Goal: Task Accomplishment & Management: Use online tool/utility

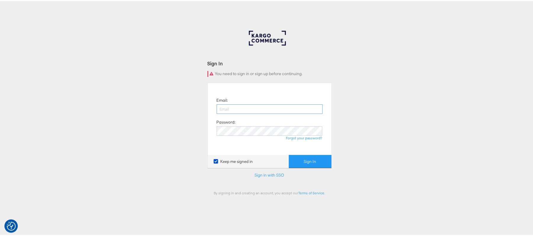
click at [226, 109] on input "email" at bounding box center [270, 107] width 106 height 9
type input "sanjana.pradhan@kargo.com"
click at [289, 154] on button "Sign In" at bounding box center [310, 160] width 43 height 13
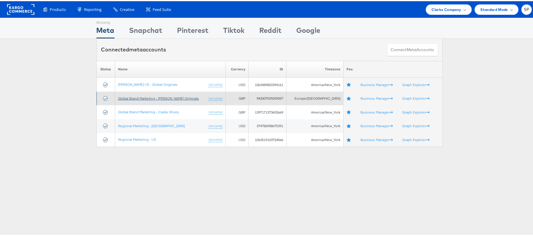
click at [153, 97] on link "Global Brand Marketing - [PERSON_NAME] Originals" at bounding box center [158, 97] width 81 height 4
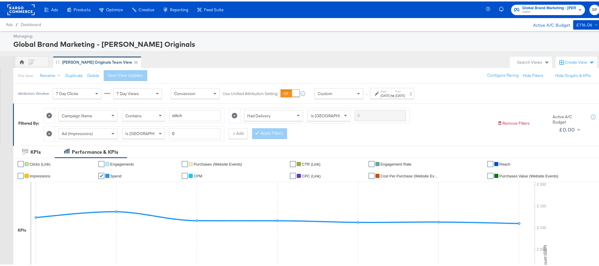
click at [405, 96] on div "[DATE]" at bounding box center [401, 94] width 10 height 5
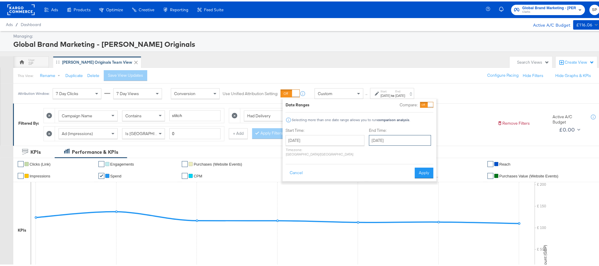
click at [391, 138] on input "[DATE]" at bounding box center [400, 138] width 62 height 11
click at [381, 178] on td "8" at bounding box center [386, 177] width 10 height 8
type input "[DATE]"
click at [419, 169] on button "Apply" at bounding box center [424, 171] width 19 height 11
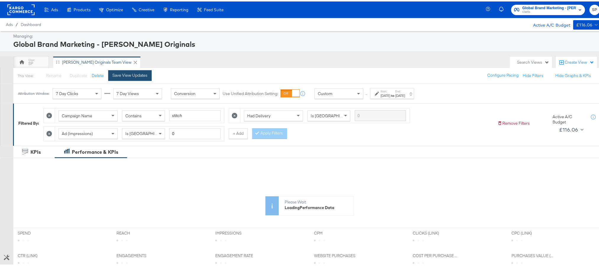
click at [136, 74] on div "Save View Updates" at bounding box center [129, 74] width 35 height 6
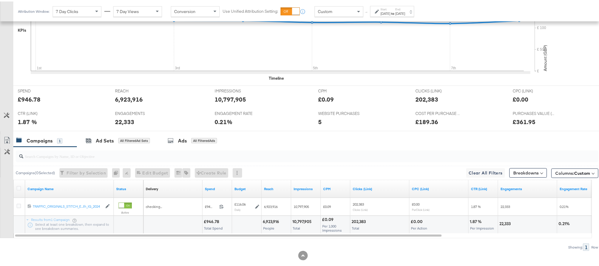
scroll to position [212, 0]
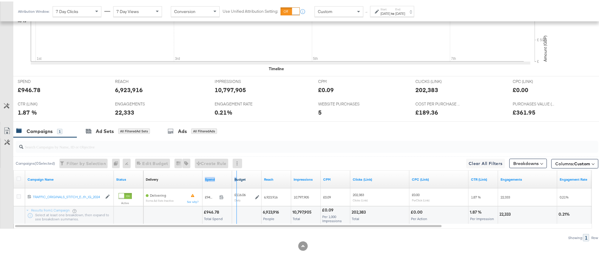
drag, startPoint x: 232, startPoint y: 179, endPoint x: 236, endPoint y: 179, distance: 4.7
click at [236, 179] on div "Delivery Sorting Unavailable Spend Budget Reach Impressions CPM Clicks (Link) C…" at bounding box center [468, 178] width 651 height 18
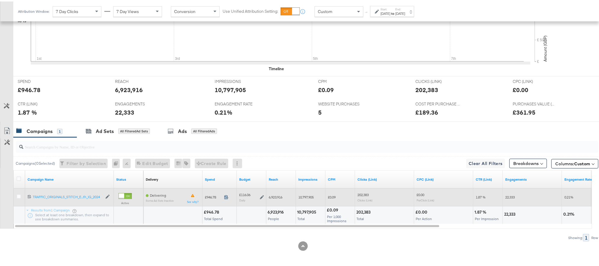
click at [225, 196] on icon at bounding box center [226, 195] width 4 height 4
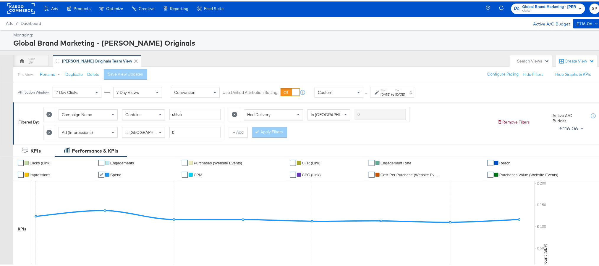
scroll to position [0, 0]
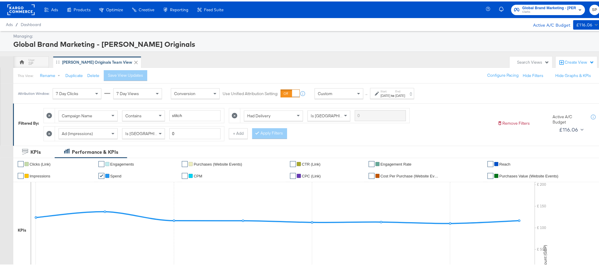
click at [535, 13] on span "Clarks" at bounding box center [550, 10] width 54 height 5
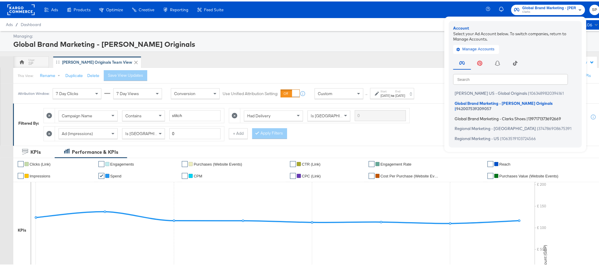
click at [488, 114] on span "Global Brand Marketing - Clarks Shoes" at bounding box center [490, 116] width 71 height 5
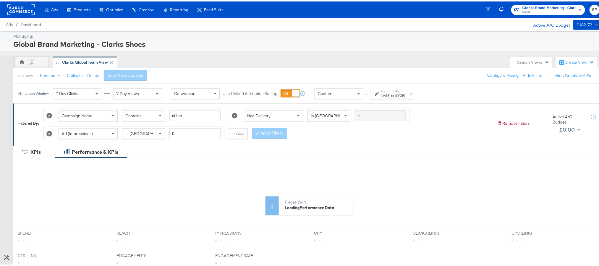
click at [396, 96] on strong "to" at bounding box center [393, 94] width 5 height 4
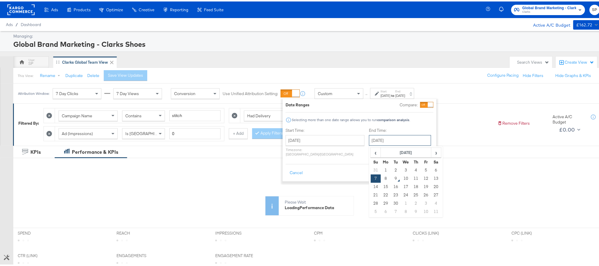
click at [381, 136] on input "September 7th 2025" at bounding box center [400, 138] width 62 height 11
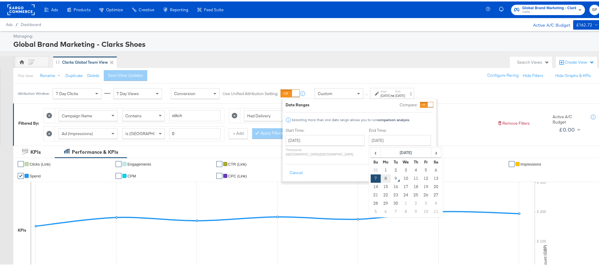
click at [381, 176] on td "8" at bounding box center [386, 177] width 10 height 8
type input "[DATE]"
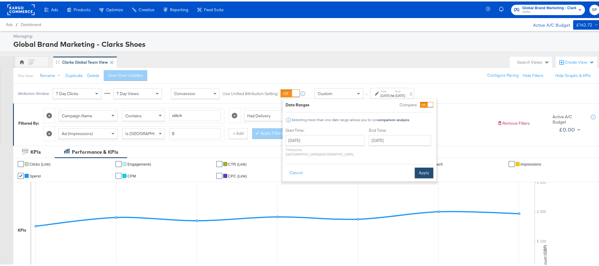
click at [417, 168] on button "Apply" at bounding box center [424, 171] width 19 height 11
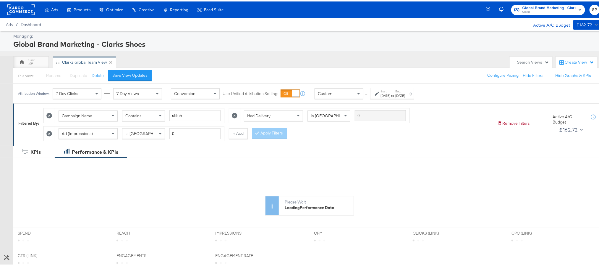
click at [137, 80] on div "This View: Rename Please save your changes before renaming this view Duplicate …" at bounding box center [309, 74] width 593 height 16
click at [135, 78] on button "Save View Updates" at bounding box center [129, 74] width 43 height 11
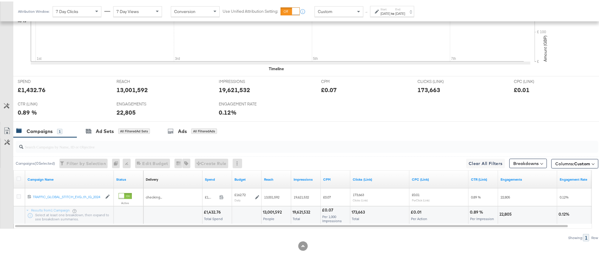
scroll to position [212, 0]
drag, startPoint x: 232, startPoint y: 172, endPoint x: 239, endPoint y: 172, distance: 7.4
click at [239, 172] on div "Delivery Sorting Unavailable Spend Budget Reach Impressions CPM Clicks (Link) C…" at bounding box center [379, 178] width 473 height 18
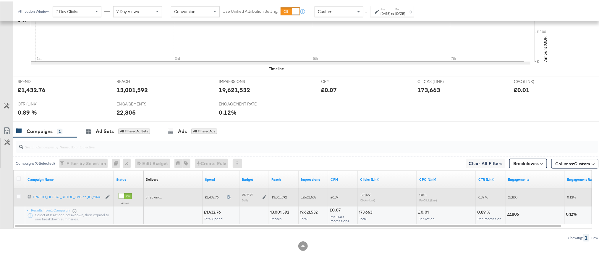
click at [228, 196] on icon at bounding box center [229, 195] width 4 height 4
click at [265, 196] on icon at bounding box center [265, 195] width 4 height 4
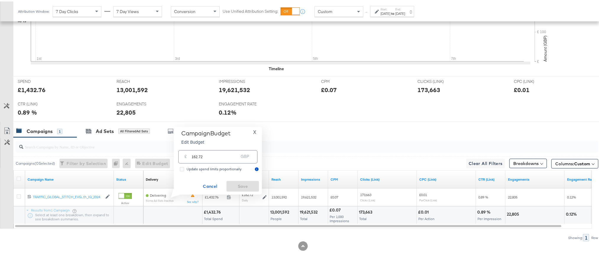
click at [219, 154] on input "162.72" at bounding box center [215, 152] width 47 height 13
paste input "£162.15"
type input "162.15"
click at [236, 186] on span "Save" at bounding box center [243, 184] width 28 height 7
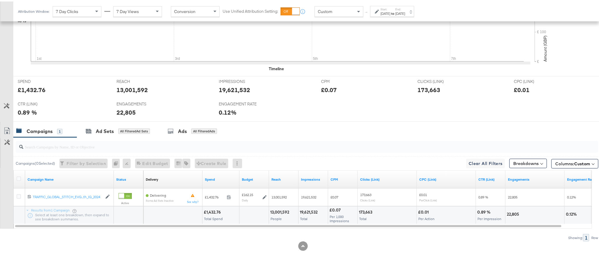
click at [384, 13] on div "[DATE]" at bounding box center [386, 12] width 10 height 5
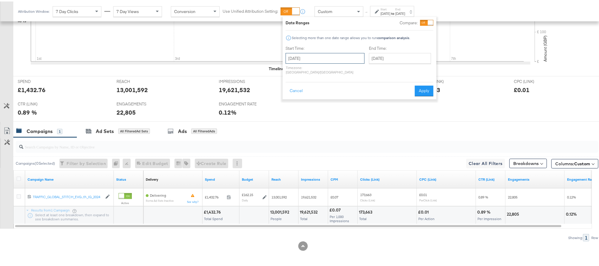
click at [316, 54] on input "[DATE]" at bounding box center [325, 56] width 79 height 11
click at [353, 85] on td "6" at bounding box center [353, 87] width 10 height 8
type input "September 6th 2025"
drag, startPoint x: 389, startPoint y: 62, endPoint x: 388, endPoint y: 57, distance: 5.2
click at [388, 58] on div "End Time: September 8th 2025 ‹ September 2025 › Su Mo Tu We Th Fr Sa 31 1 2 3 4…" at bounding box center [402, 59] width 64 height 31
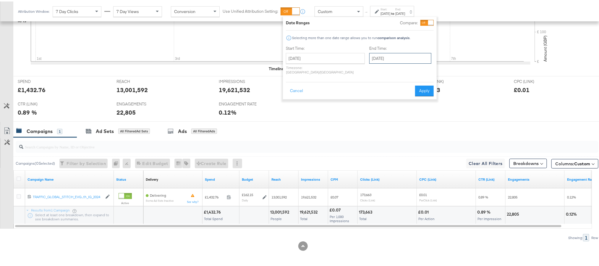
click at [388, 57] on input "[DATE]" at bounding box center [401, 56] width 62 height 11
click at [432, 89] on td "6" at bounding box center [437, 87] width 10 height 8
type input "September 6th 2025"
click at [425, 84] on button "Apply" at bounding box center [424, 89] width 19 height 11
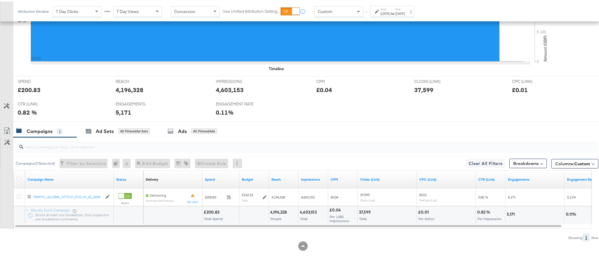
click at [396, 12] on strong "to" at bounding box center [393, 12] width 5 height 4
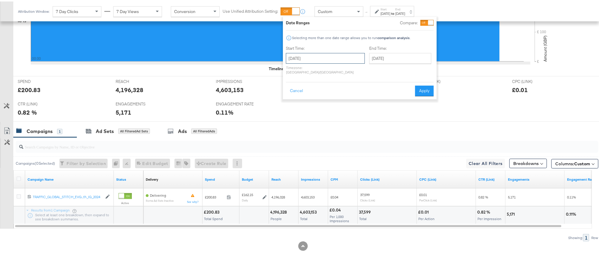
click at [323, 53] on input "September 6th 2025" at bounding box center [325, 56] width 79 height 11
click at [293, 97] on td "7" at bounding box center [293, 95] width 10 height 8
type input "September 7th 2025"
click at [293, 97] on div "IMPRESSIONS IMPRESSIONS 4,603,153" at bounding box center [262, 86] width 100 height 22
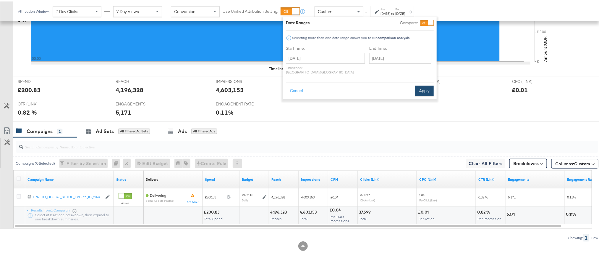
click at [425, 84] on button "Apply" at bounding box center [424, 89] width 19 height 11
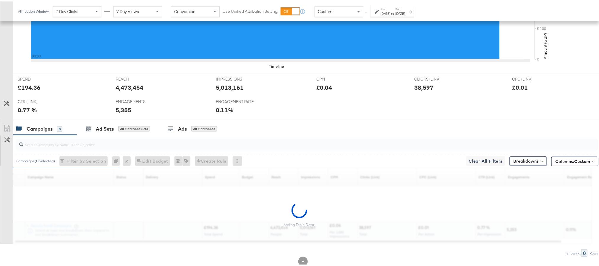
click at [29, 86] on div "£194.36" at bounding box center [29, 86] width 23 height 9
copy div "194.36"
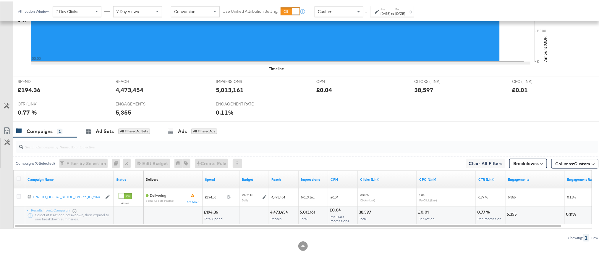
click at [133, 90] on div "4,473,454" at bounding box center [130, 88] width 28 height 9
copy div "4,473,454"
click at [230, 87] on div "5,013,161" at bounding box center [230, 88] width 28 height 9
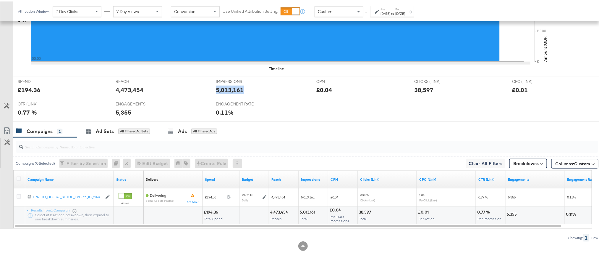
copy div "5,013,161"
click at [415, 90] on div "38,597" at bounding box center [424, 88] width 19 height 9
copy div "38,597"
click at [118, 109] on div "5,355" at bounding box center [124, 111] width 16 height 9
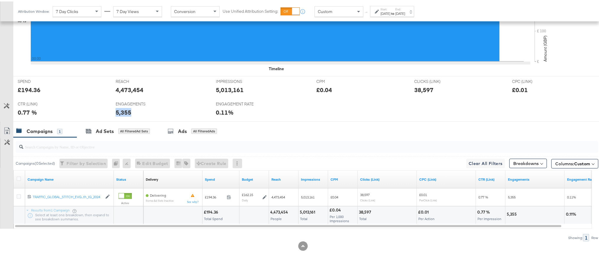
click at [118, 109] on div "5,355" at bounding box center [124, 111] width 16 height 9
copy div "5,355"
click at [405, 13] on div "Sep 7th 2025" at bounding box center [401, 12] width 10 height 5
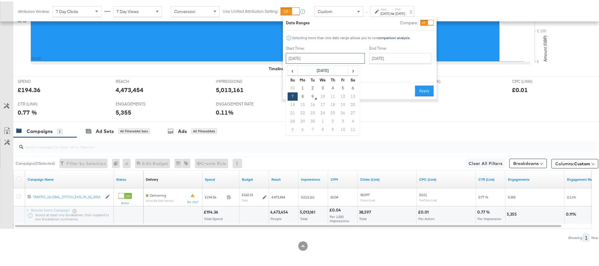
click at [334, 57] on input "September 7th 2025" at bounding box center [325, 56] width 79 height 11
click at [304, 94] on td "8" at bounding box center [303, 95] width 10 height 8
type input "September 8th 2025"
click at [417, 86] on button "Apply" at bounding box center [424, 89] width 19 height 11
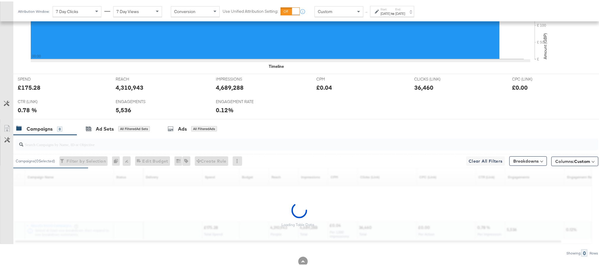
click at [24, 90] on div "£175.28" at bounding box center [29, 86] width 23 height 9
copy div "175.28"
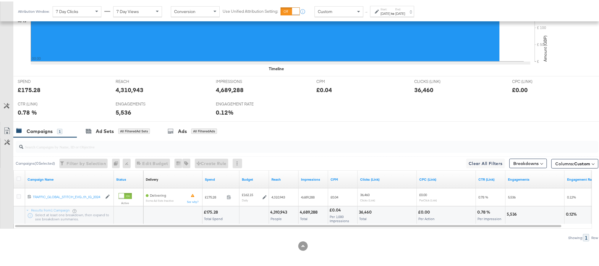
click at [122, 86] on div "4,310,943" at bounding box center [130, 88] width 28 height 9
copy div "4,310,943"
click at [224, 88] on div "4,689,288" at bounding box center [230, 88] width 28 height 9
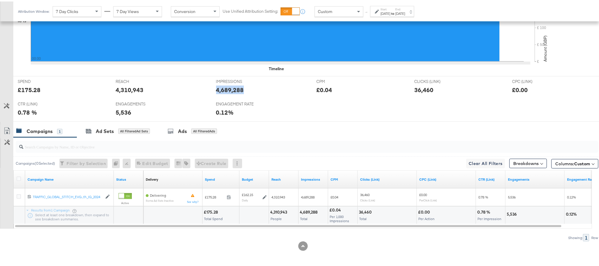
copy div "4,689,288"
click at [418, 87] on div "36,460" at bounding box center [424, 88] width 19 height 9
copy div "36,460"
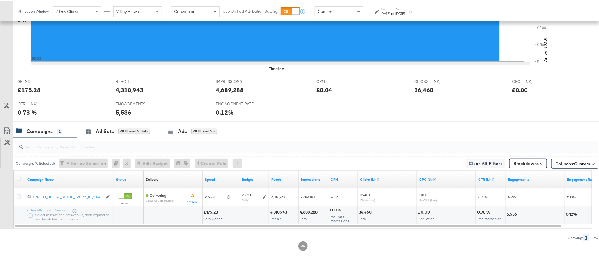
click at [122, 107] on div "5,536" at bounding box center [124, 111] width 16 height 9
copy div "5,536"
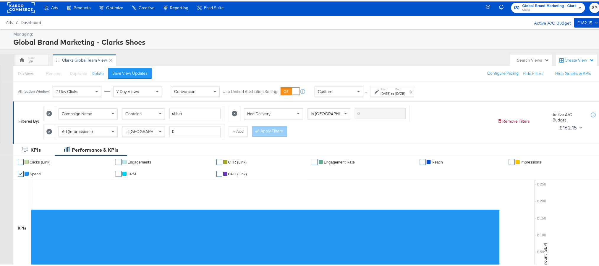
scroll to position [0, 0]
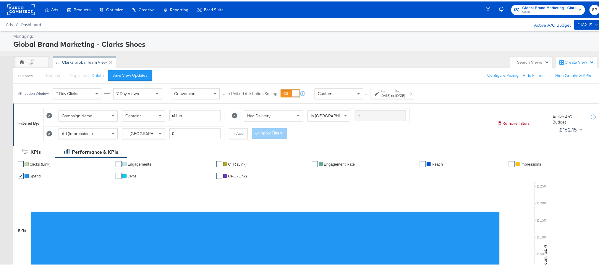
click at [547, 14] on div "Global Brand Marketing - Clarks Shoes Clarks SP" at bounding box center [547, 8] width 118 height 17
click at [547, 10] on span "Clarks" at bounding box center [550, 10] width 54 height 5
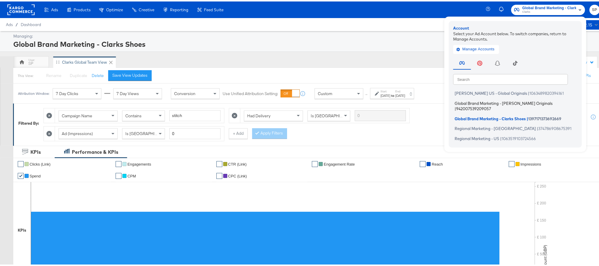
click at [504, 100] on span "Global Brand Marketing - [PERSON_NAME] Originals" at bounding box center [504, 101] width 98 height 5
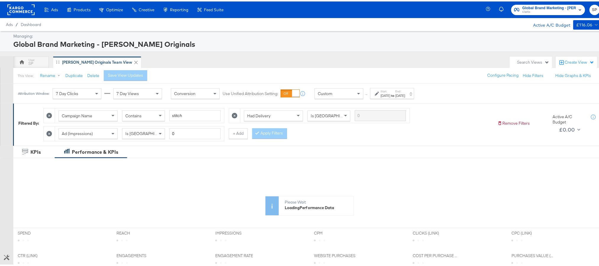
click at [396, 95] on strong "to" at bounding box center [393, 94] width 5 height 4
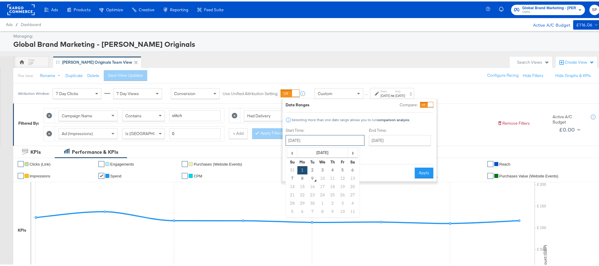
click at [320, 141] on input "September 1st 2025" at bounding box center [325, 138] width 79 height 11
click at [292, 176] on td "7" at bounding box center [293, 177] width 10 height 8
type input "September 7th 2025"
click at [381, 137] on input "September 8th 2025" at bounding box center [401, 138] width 62 height 11
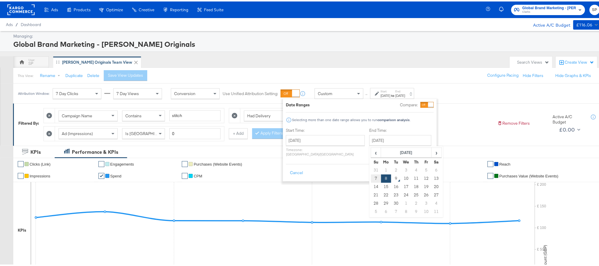
click at [371, 178] on td "7" at bounding box center [376, 177] width 10 height 8
type input "September 7th 2025"
click at [426, 169] on button "Apply" at bounding box center [424, 171] width 19 height 11
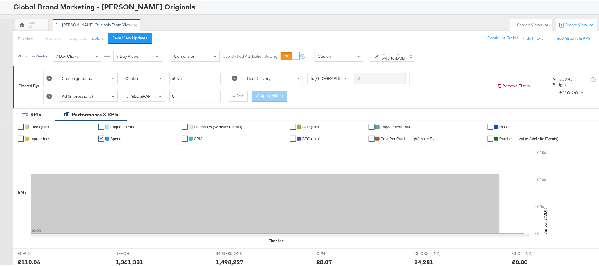
scroll to position [89, 0]
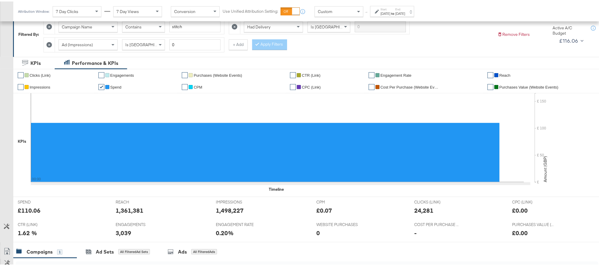
click at [25, 213] on div "£110.06" at bounding box center [29, 208] width 23 height 9
copy div "110.06"
click at [126, 213] on div "1,361,381" at bounding box center [130, 208] width 28 height 9
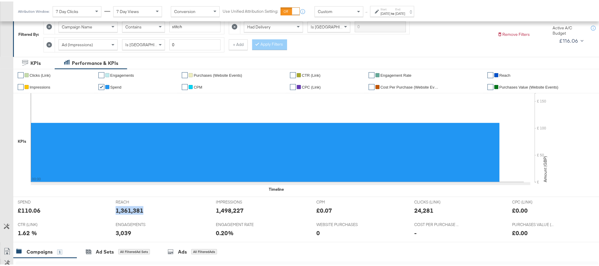
copy div "1,361,381"
click at [228, 210] on div "1,498,227" at bounding box center [230, 208] width 28 height 9
copy div "1,498,227"
click at [415, 209] on div "24,281" at bounding box center [424, 208] width 19 height 9
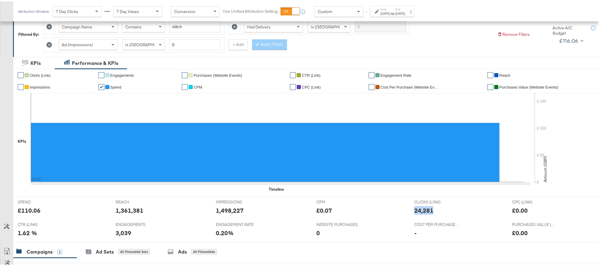
click at [415, 209] on div "24,281" at bounding box center [424, 208] width 19 height 9
copy div "24,281"
click at [124, 233] on div "3,039" at bounding box center [124, 231] width 16 height 9
copy div "3,039"
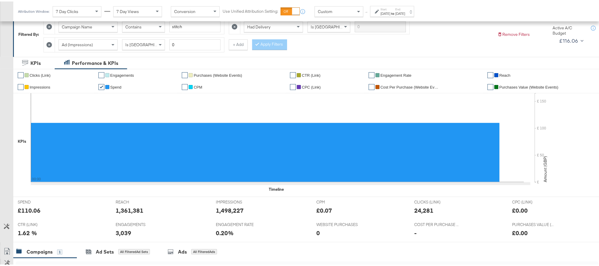
click at [405, 10] on div "Sep 7th 2025" at bounding box center [401, 12] width 10 height 5
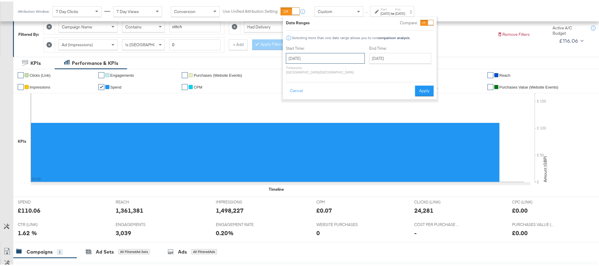
click at [327, 54] on input "September 7th 2025" at bounding box center [325, 56] width 79 height 11
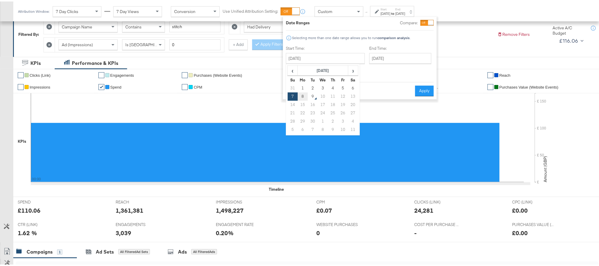
click at [304, 94] on td "8" at bounding box center [303, 95] width 10 height 8
type input "September 8th 2025"
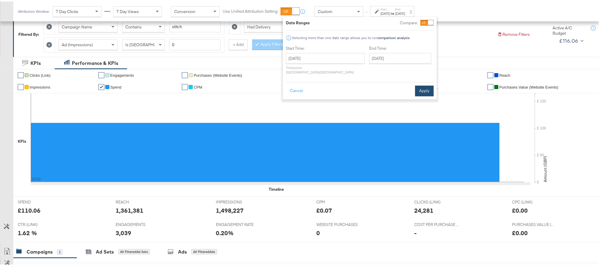
click at [420, 84] on button "Apply" at bounding box center [424, 89] width 19 height 11
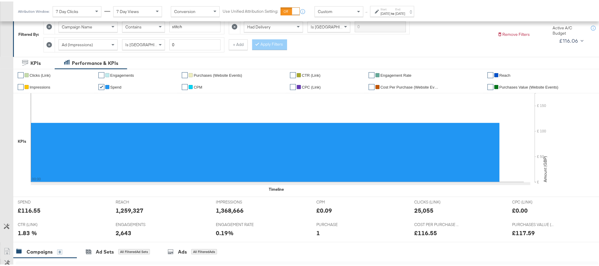
click at [32, 211] on div "£116.55" at bounding box center [29, 208] width 23 height 9
copy div "116.55"
click at [127, 212] on div "1,259,327" at bounding box center [130, 208] width 28 height 9
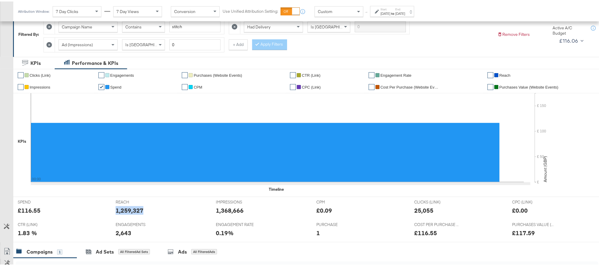
click at [127, 212] on div "1,259,327" at bounding box center [130, 208] width 28 height 9
copy div "1,259,327"
click at [220, 212] on div "1,368,666" at bounding box center [230, 208] width 28 height 9
copy div "1,368,666"
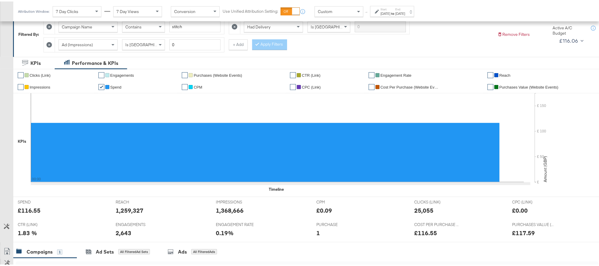
click at [423, 210] on div "25,055" at bounding box center [424, 208] width 19 height 9
click at [423, 209] on div "25,055" at bounding box center [424, 208] width 19 height 9
copy div "25,055"
click at [119, 234] on div "2,643" at bounding box center [124, 231] width 16 height 9
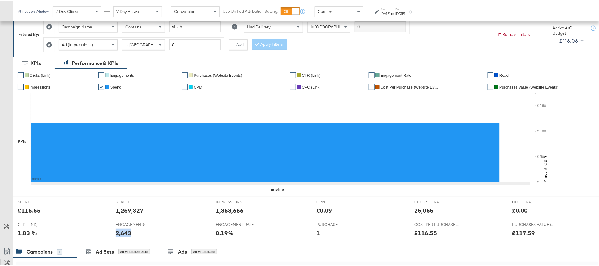
copy div "2,643"
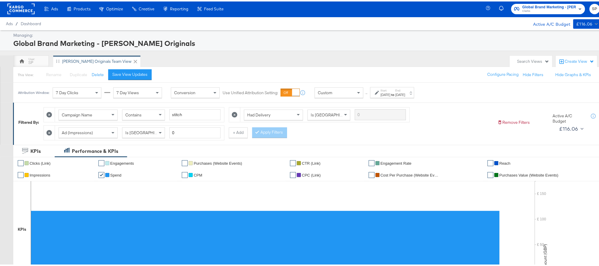
scroll to position [0, 0]
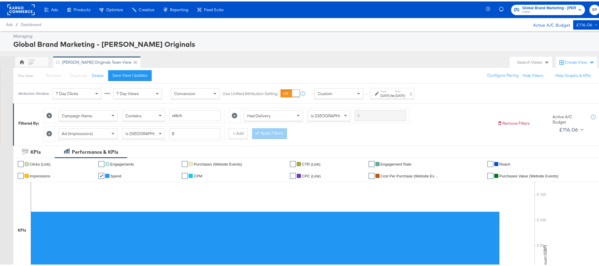
click at [555, 5] on span "Global Brand Marketing - [PERSON_NAME] Originals" at bounding box center [550, 7] width 54 height 6
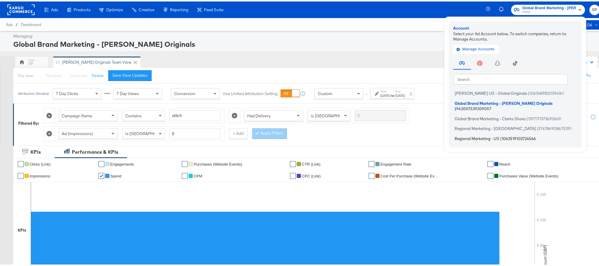
click at [481, 134] on span "Regional Marketing - US" at bounding box center [477, 136] width 45 height 5
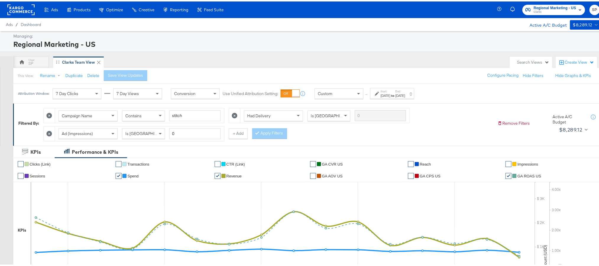
click at [405, 92] on label "End:" at bounding box center [401, 90] width 10 height 4
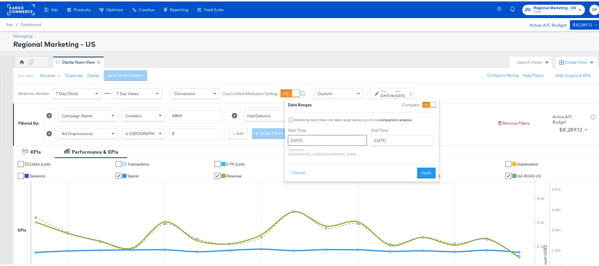
click at [326, 143] on input "[DATE]" at bounding box center [327, 138] width 79 height 11
click at [352, 212] on td "6" at bounding box center [355, 210] width 10 height 8
type input "[DATE]"
click at [422, 167] on button "Apply" at bounding box center [424, 171] width 19 height 11
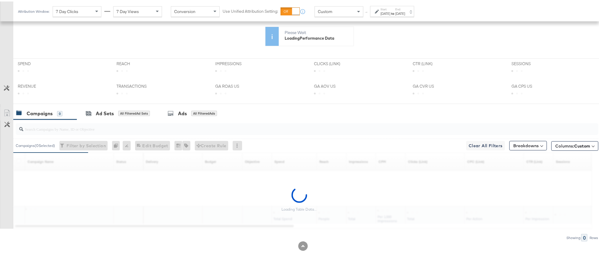
scroll to position [229, 0]
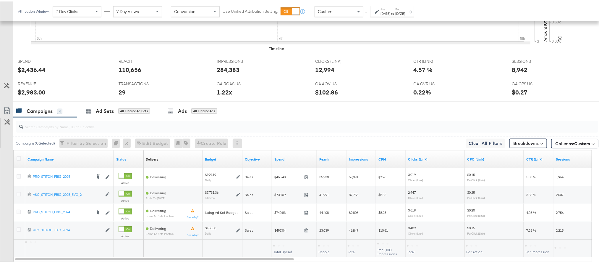
click at [522, 149] on div "Breakdowns" at bounding box center [529, 142] width 38 height 14
click at [522, 146] on button "Breakdowns" at bounding box center [529, 141] width 38 height 9
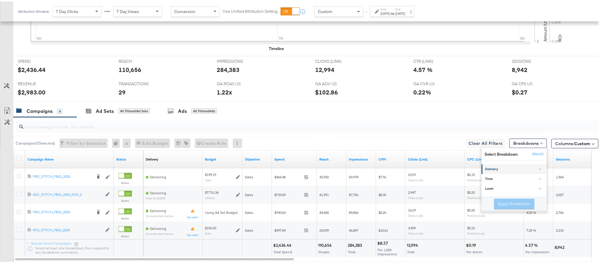
click at [496, 170] on div "Delivery" at bounding box center [515, 167] width 59 height 5
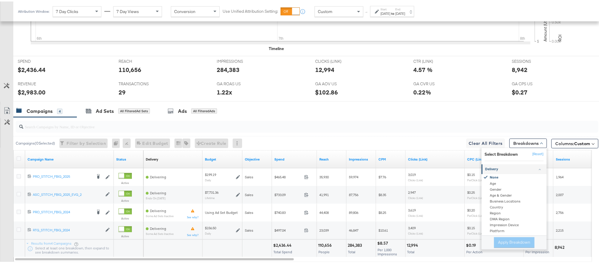
click at [496, 170] on div "Delivery" at bounding box center [515, 167] width 59 height 5
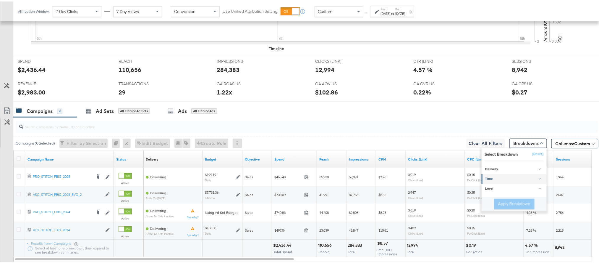
click at [495, 179] on div "Time" at bounding box center [515, 177] width 59 height 5
click at [493, 192] on div "Day" at bounding box center [515, 192] width 64 height 6
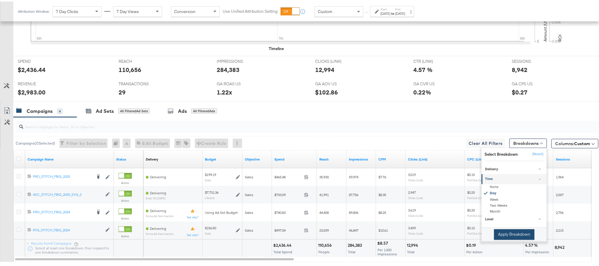
click at [503, 233] on button "Apply Breakdown" at bounding box center [514, 233] width 41 height 11
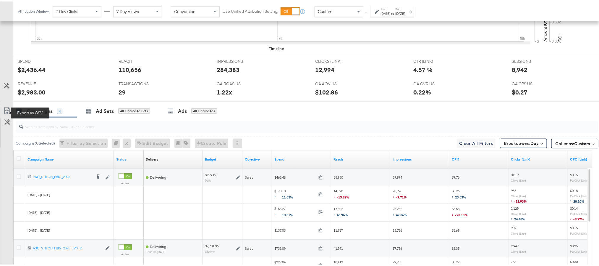
click at [4, 113] on icon at bounding box center [7, 109] width 7 height 7
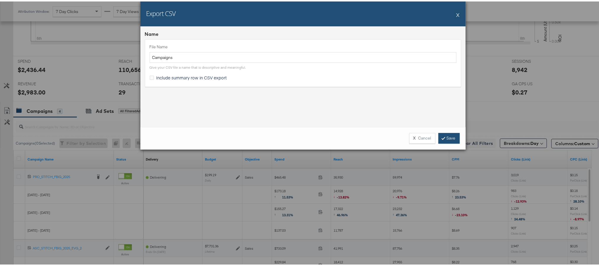
click at [449, 135] on link "Save" at bounding box center [449, 136] width 21 height 11
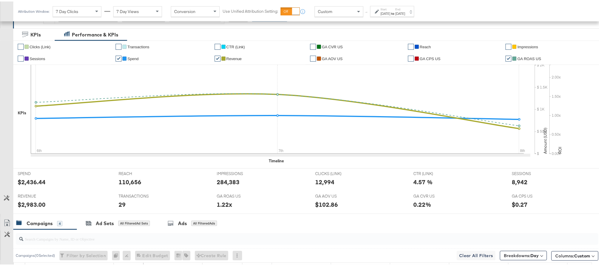
scroll to position [7, 0]
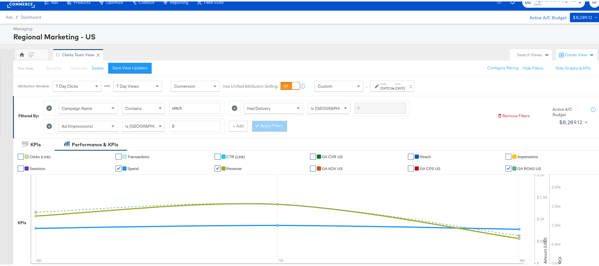
click at [555, 5] on span "Clarks" at bounding box center [555, 3] width 43 height 5
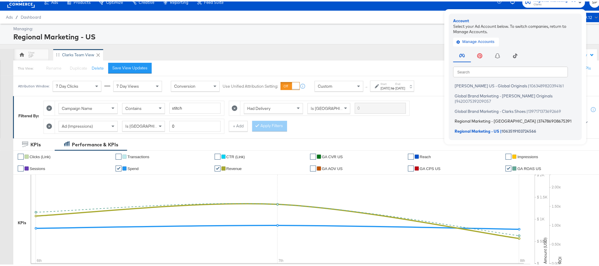
click at [493, 117] on span "Regional Marketing - [GEOGRAPHIC_DATA]" at bounding box center [495, 119] width 81 height 5
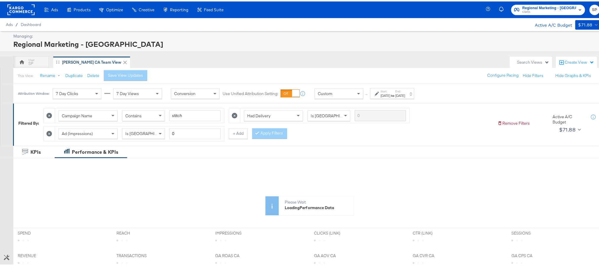
click at [396, 95] on strong "to" at bounding box center [393, 94] width 5 height 4
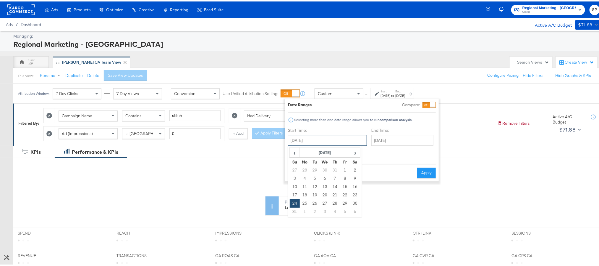
click at [328, 138] on input "[DATE]" at bounding box center [327, 138] width 79 height 11
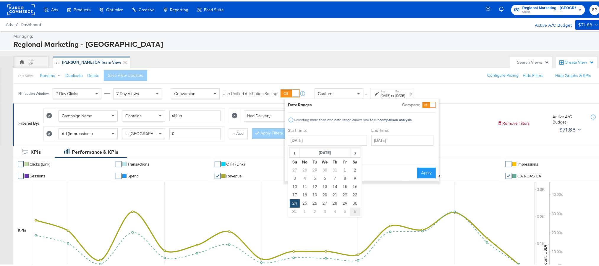
click at [353, 209] on td "6" at bounding box center [355, 210] width 10 height 8
type input "[DATE]"
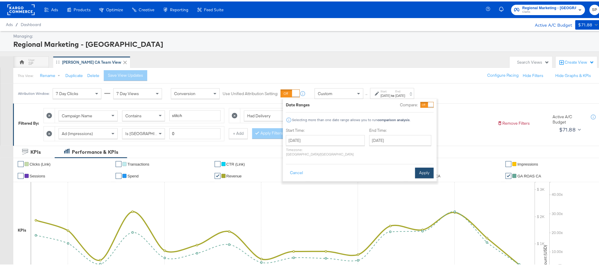
click at [420, 169] on button "Apply" at bounding box center [424, 171] width 19 height 11
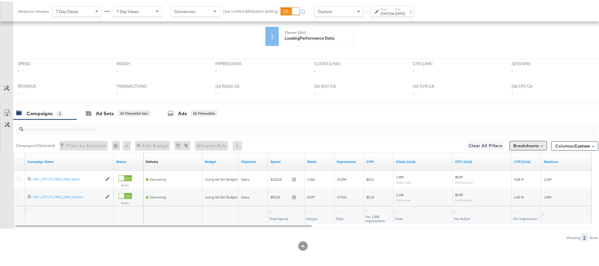
click at [510, 148] on button "Breakdowns" at bounding box center [529, 143] width 38 height 9
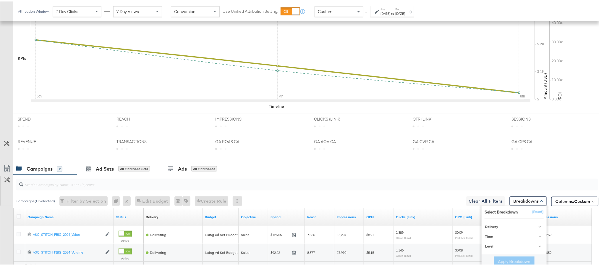
scroll to position [229, 0]
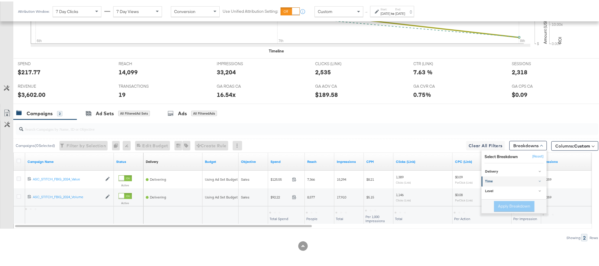
click at [502, 181] on div "Time" at bounding box center [515, 180] width 59 height 5
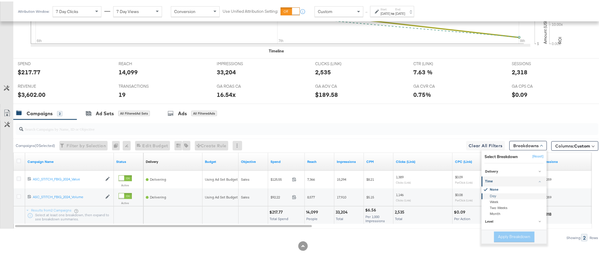
click at [499, 194] on div "Day" at bounding box center [515, 195] width 64 height 6
click at [504, 236] on button "Apply Breakdown" at bounding box center [514, 235] width 41 height 11
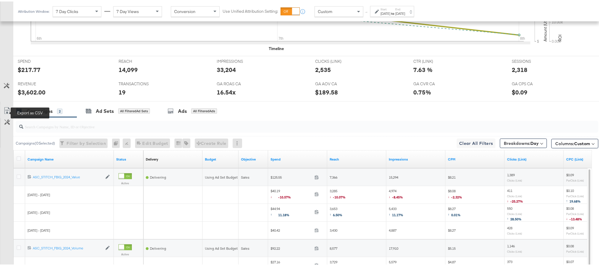
click at [8, 111] on icon at bounding box center [7, 109] width 7 height 7
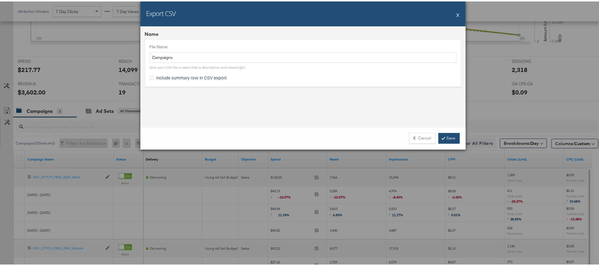
click at [449, 138] on link "Save" at bounding box center [449, 136] width 21 height 11
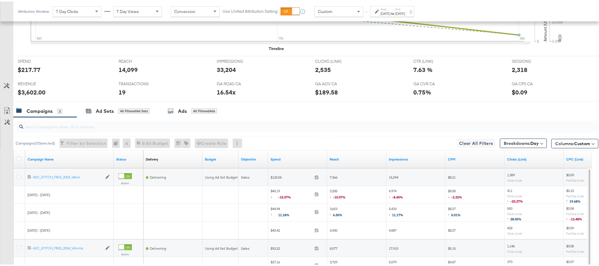
click at [405, 8] on label "End:" at bounding box center [401, 8] width 10 height 4
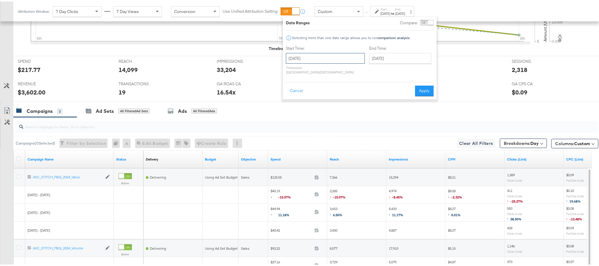
click at [333, 59] on input "September 6th 2025" at bounding box center [325, 56] width 79 height 11
click at [299, 95] on td "8" at bounding box center [303, 95] width 10 height 8
type input "[DATE]"
click at [419, 90] on button "Apply" at bounding box center [424, 89] width 19 height 11
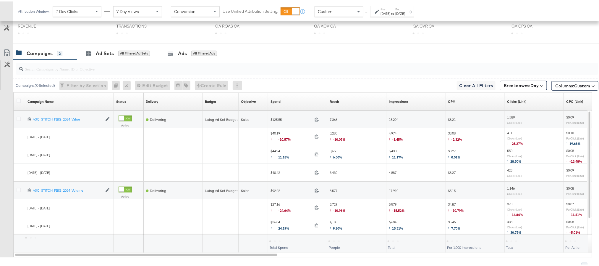
scroll to position [172, 0]
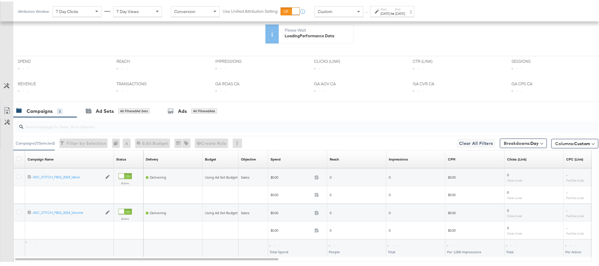
click at [41, 115] on div "Campaigns 2" at bounding box center [45, 109] width 64 height 13
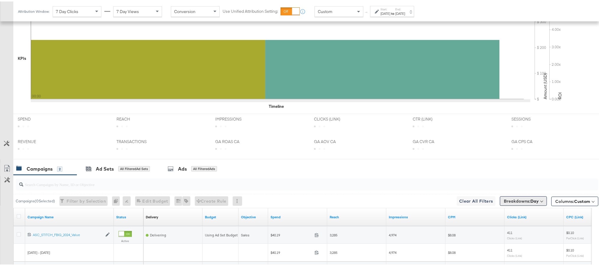
scroll to position [229, 0]
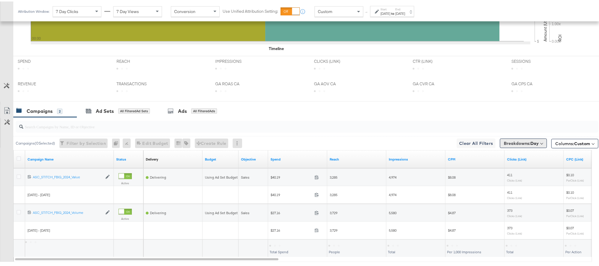
click at [528, 146] on button "Breakdowns: Day" at bounding box center [523, 141] width 47 height 9
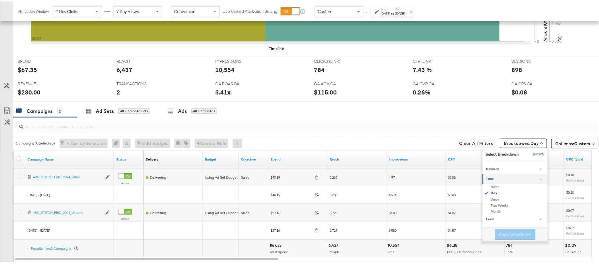
click at [533, 155] on button "[Reset]" at bounding box center [537, 152] width 15 height 9
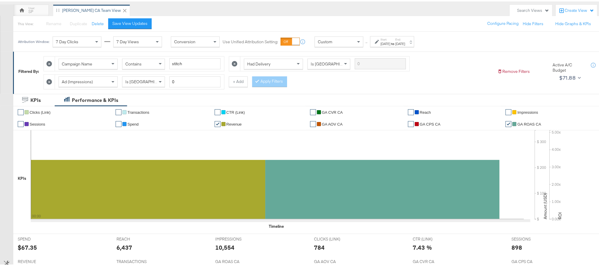
scroll to position [0, 0]
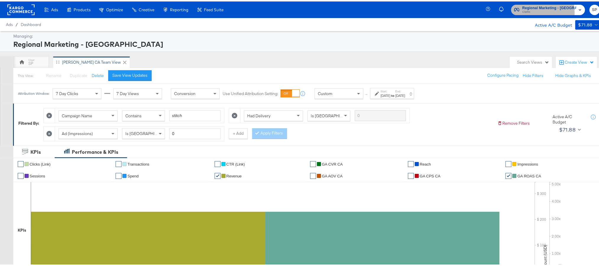
click at [531, 11] on span "Clarks" at bounding box center [550, 10] width 54 height 5
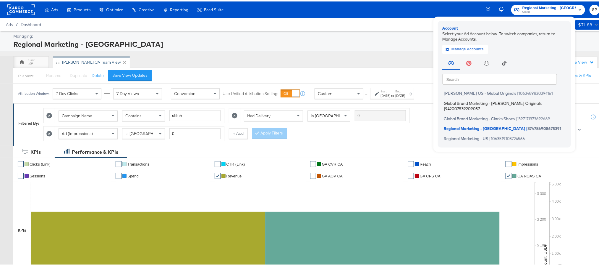
click at [481, 104] on li "Global Brand Marketing - Clarks Originals | 942007539209057" at bounding box center [506, 104] width 127 height 14
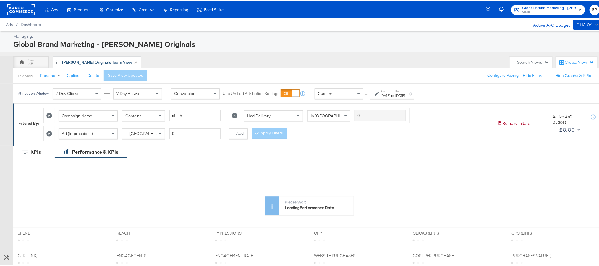
click at [389, 92] on label "Start:" at bounding box center [386, 90] width 10 height 4
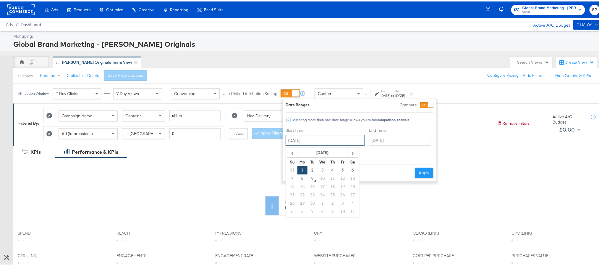
click at [320, 140] on input "[DATE]" at bounding box center [325, 138] width 79 height 11
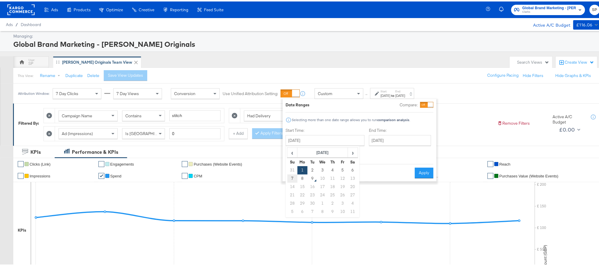
click at [288, 178] on td "7" at bounding box center [293, 177] width 10 height 8
type input "[DATE]"
click at [425, 168] on button "Apply" at bounding box center [424, 171] width 19 height 11
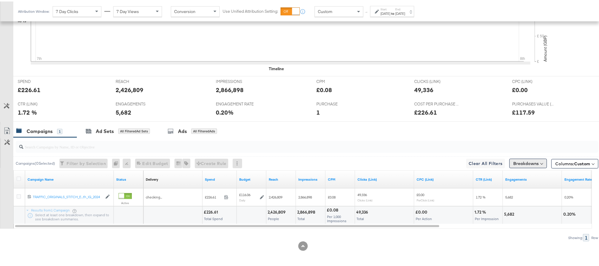
scroll to position [212, 0]
click at [523, 159] on button "Breakdowns" at bounding box center [529, 161] width 38 height 9
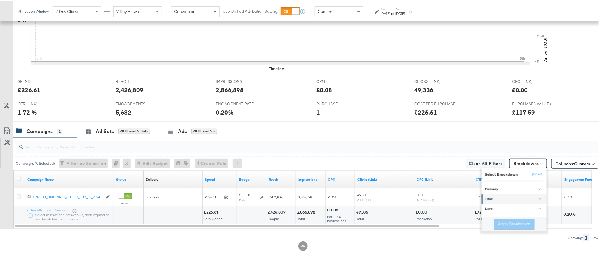
click at [498, 200] on div "Time" at bounding box center [515, 197] width 59 height 5
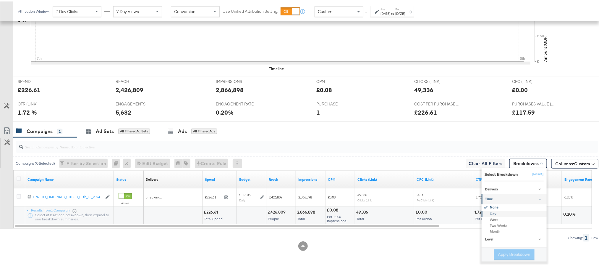
click at [493, 212] on div "Day" at bounding box center [515, 212] width 64 height 6
click at [504, 253] on button "Apply Breakdown" at bounding box center [514, 253] width 41 height 11
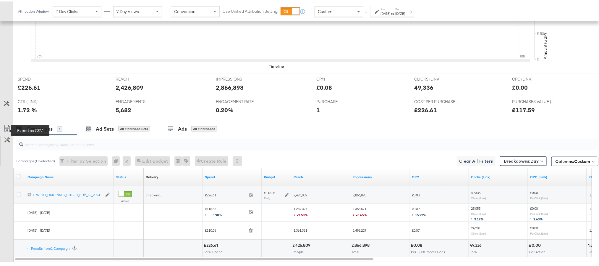
click at [4, 126] on icon at bounding box center [7, 126] width 7 height 7
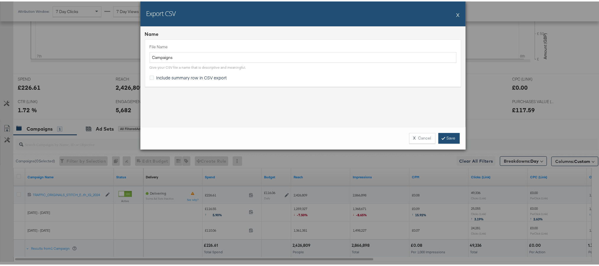
click at [443, 137] on icon at bounding box center [444, 137] width 2 height 4
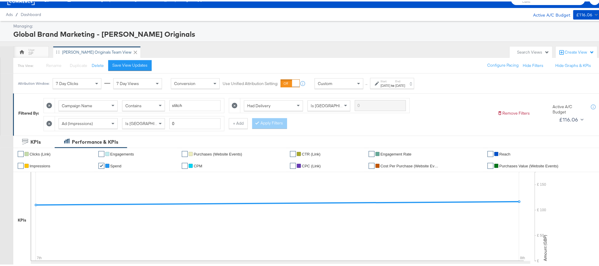
scroll to position [0, 0]
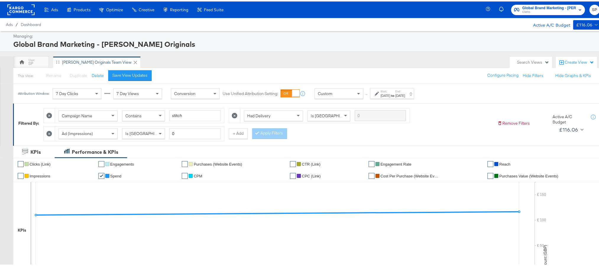
click at [23, 9] on rect at bounding box center [20, 8] width 27 height 11
